Goal: Information Seeking & Learning: Learn about a topic

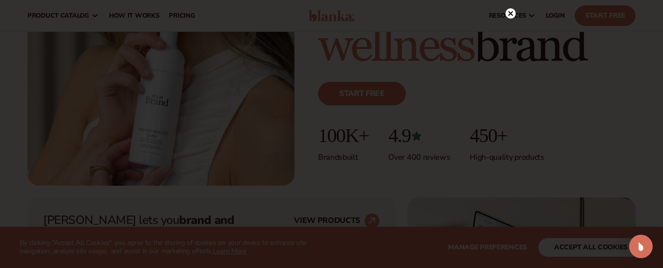
scroll to position [209, 0]
click at [510, 25] on circle at bounding box center [510, 22] width 10 height 10
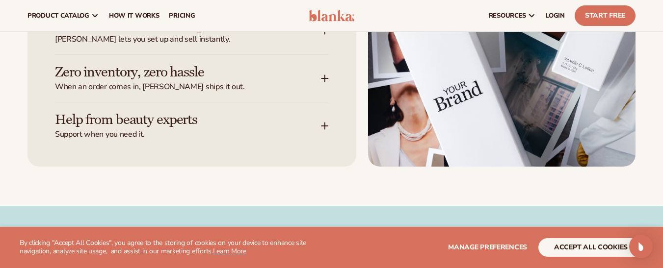
scroll to position [1401, 0]
click at [194, 132] on span "Support when you need it." at bounding box center [188, 135] width 266 height 10
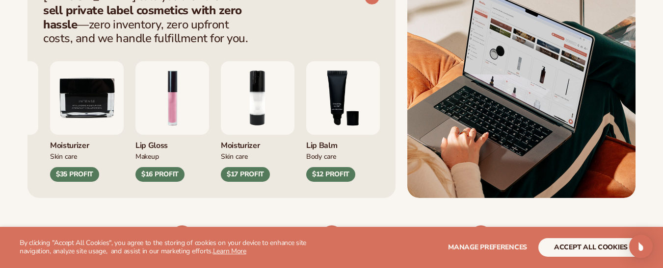
scroll to position [435, 0]
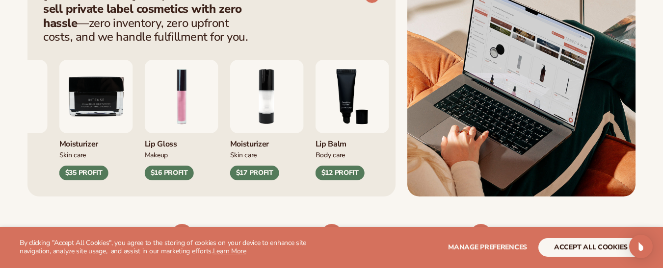
click at [186, 111] on img "1 / 9" at bounding box center [182, 97] width 74 height 74
click at [177, 78] on img "1 / 9" at bounding box center [182, 97] width 74 height 74
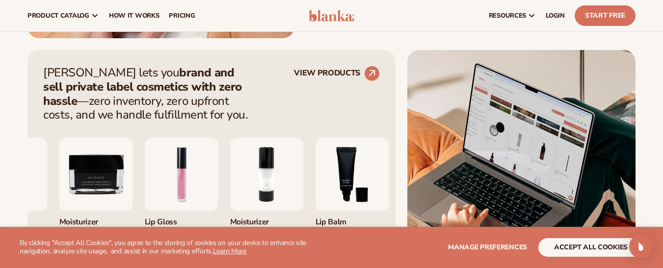
scroll to position [357, 0]
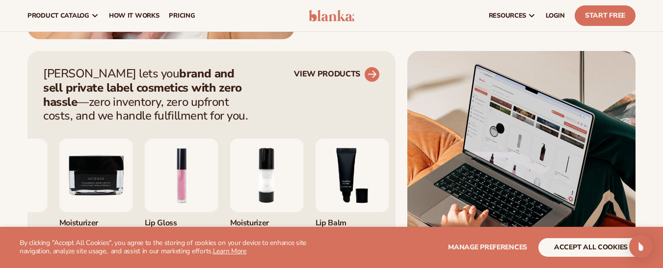
click at [367, 73] on circle at bounding box center [372, 75] width 22 height 22
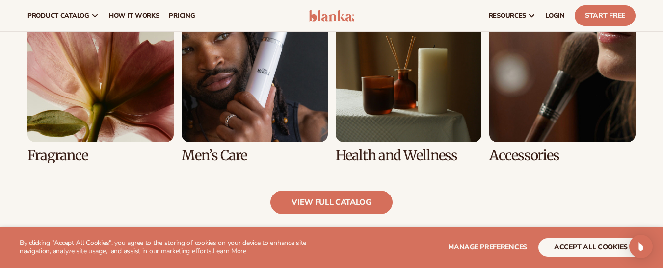
scroll to position [916, 0]
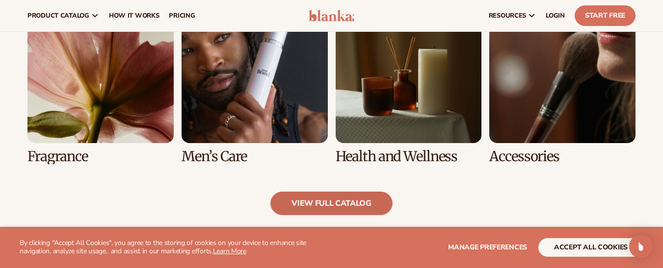
click at [363, 199] on link "view full catalog" at bounding box center [331, 204] width 122 height 24
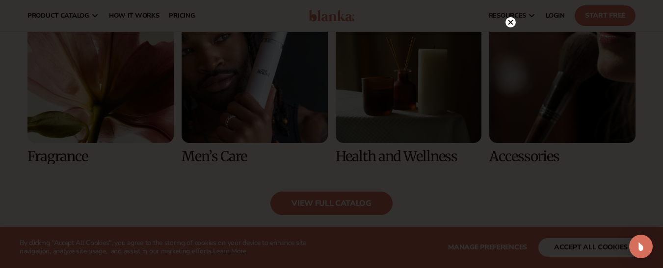
click at [513, 27] on icon at bounding box center [510, 22] width 10 height 10
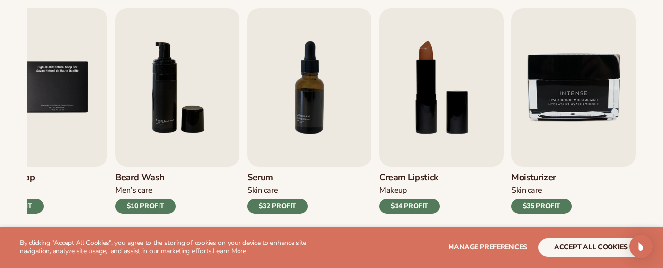
scroll to position [339, 0]
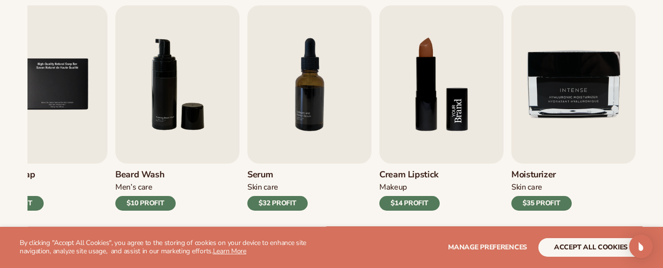
click at [432, 106] on img "8 / 9" at bounding box center [441, 84] width 124 height 158
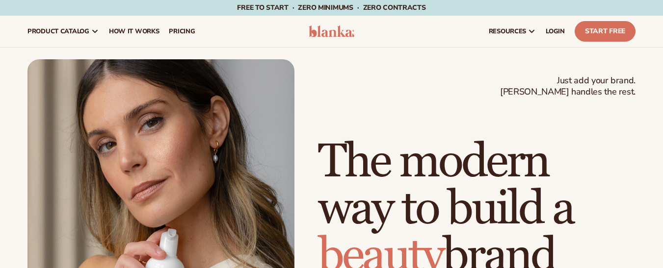
scroll to position [357, 0]
